Goal: Task Accomplishment & Management: Manage account settings

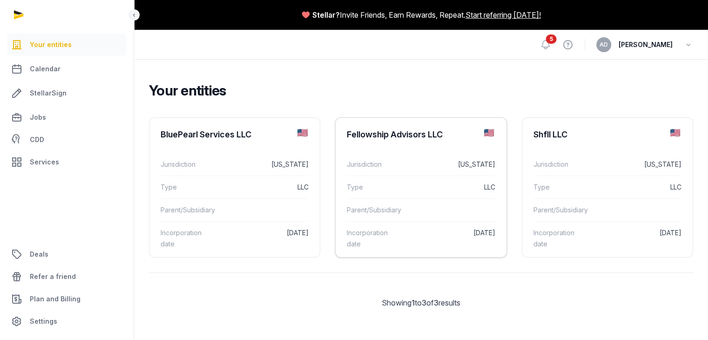
click at [354, 139] on div "Fellowship Advisors LLC" at bounding box center [395, 134] width 96 height 11
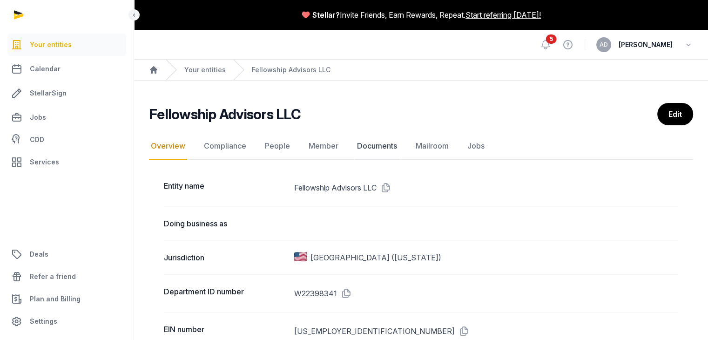
click at [380, 146] on link "Documents" at bounding box center [377, 146] width 44 height 27
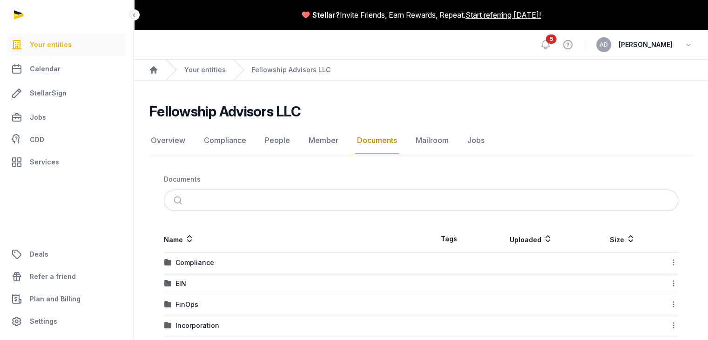
scroll to position [34, 0]
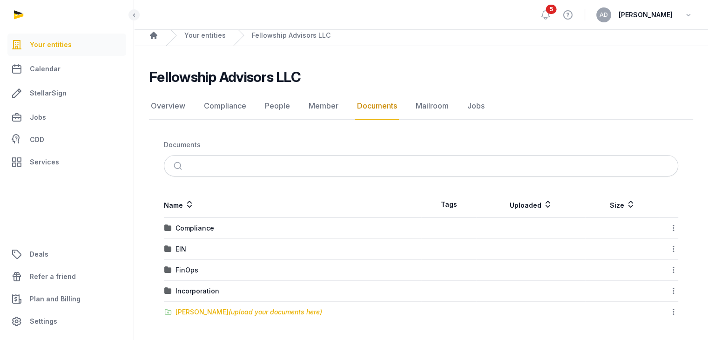
click at [239, 311] on span "(upload your documents here)" at bounding box center [275, 312] width 94 height 8
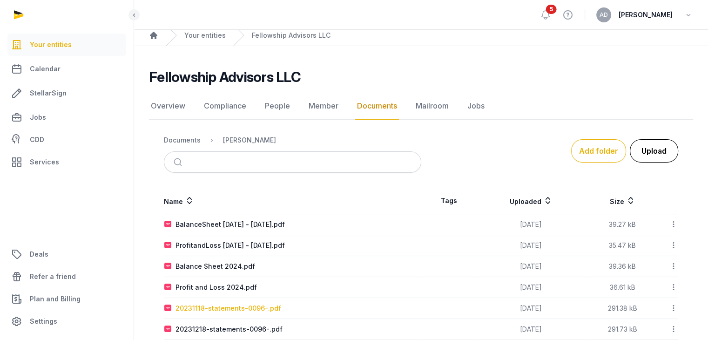
click at [655, 156] on button "Upload" at bounding box center [654, 150] width 48 height 23
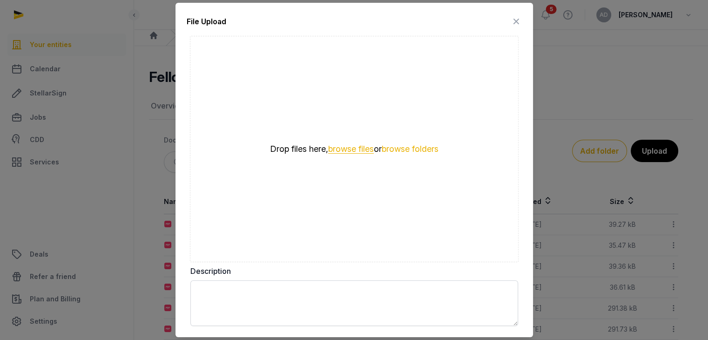
click at [347, 149] on button "browse files" at bounding box center [351, 149] width 46 height 9
click at [346, 149] on button "browse files" at bounding box center [351, 149] width 46 height 9
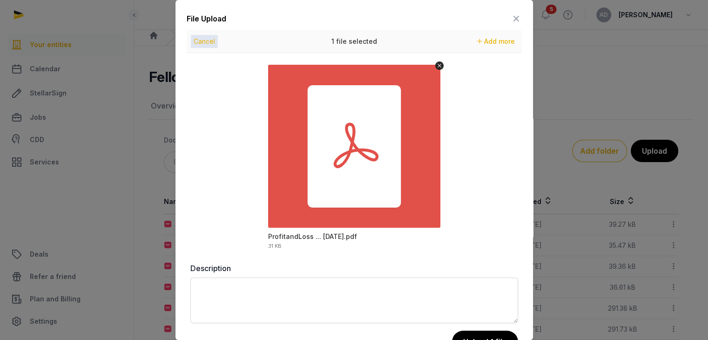
scroll to position [32, 0]
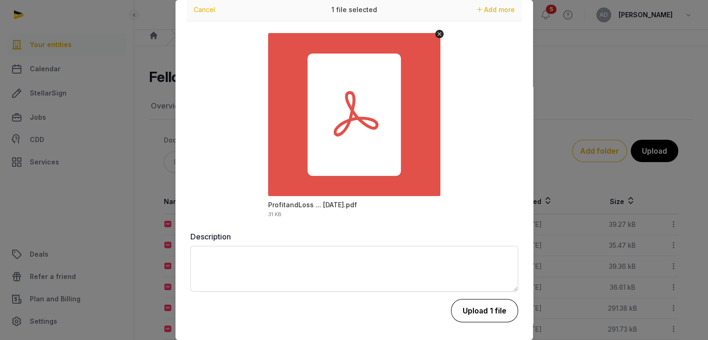
click at [469, 313] on button "Upload 1 file" at bounding box center [484, 310] width 67 height 23
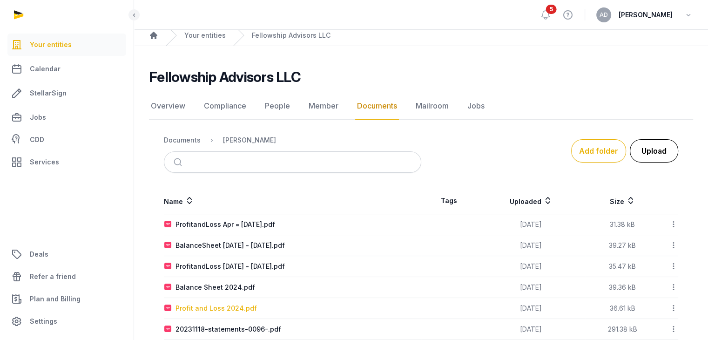
click at [647, 152] on button "Upload" at bounding box center [654, 150] width 48 height 23
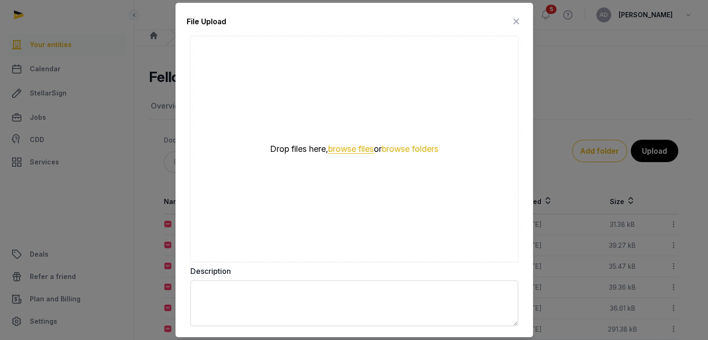
click at [346, 151] on button "browse files" at bounding box center [351, 149] width 46 height 9
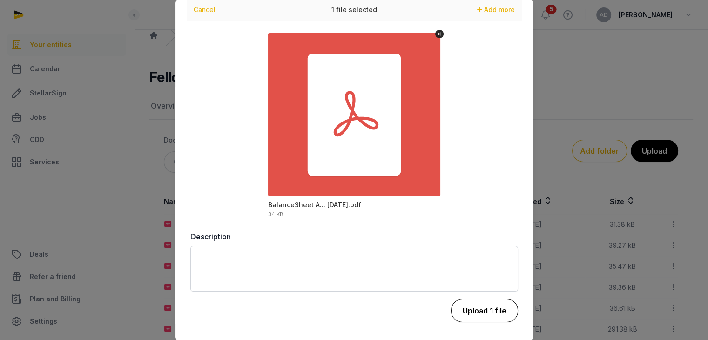
click at [469, 310] on button "Upload 1 file" at bounding box center [484, 310] width 67 height 23
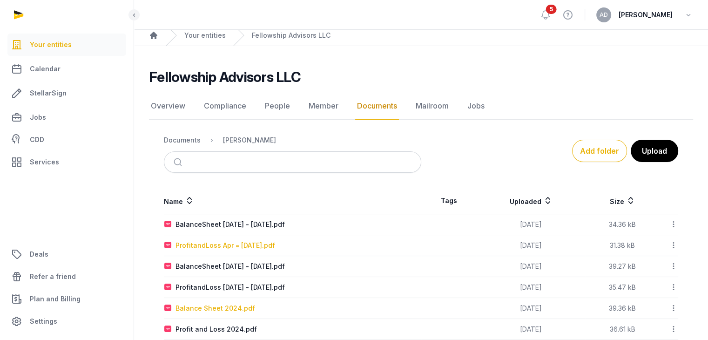
drag, startPoint x: 203, startPoint y: 246, endPoint x: 192, endPoint y: 244, distance: 10.9
click at [192, 244] on div "ProfitandLoss Apr = [DATE].pdf" at bounding box center [225, 245] width 100 height 9
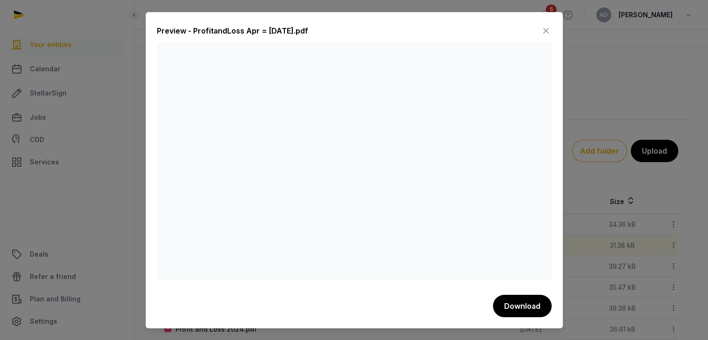
click at [548, 29] on icon at bounding box center [545, 30] width 11 height 15
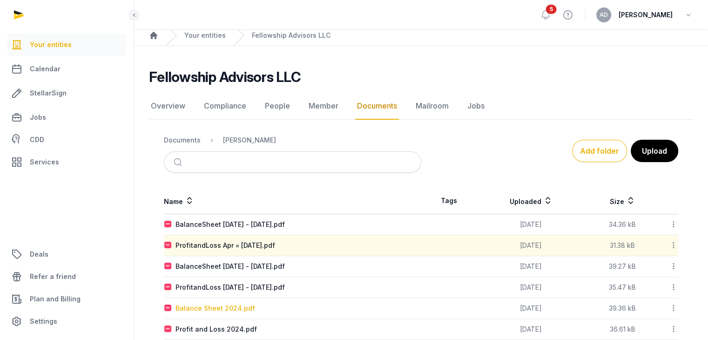
click at [671, 244] on icon at bounding box center [673, 245] width 8 height 10
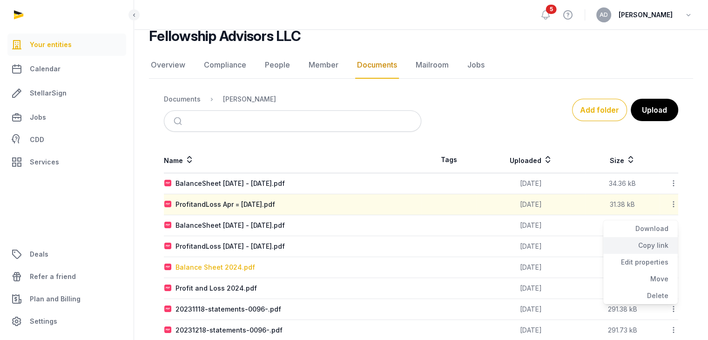
scroll to position [77, 0]
